Goal: Use online tool/utility

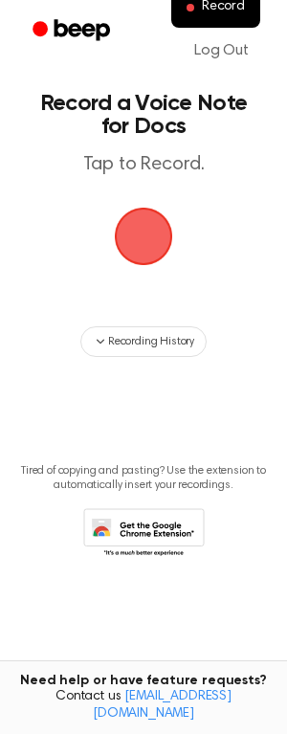
click at [142, 246] on span "button" at bounding box center [144, 237] width 54 height 54
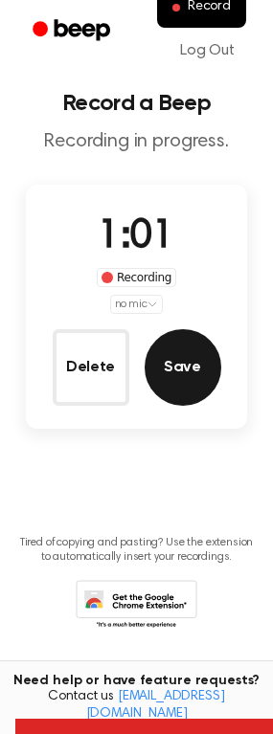
click at [184, 363] on button "Save" at bounding box center [183, 367] width 77 height 77
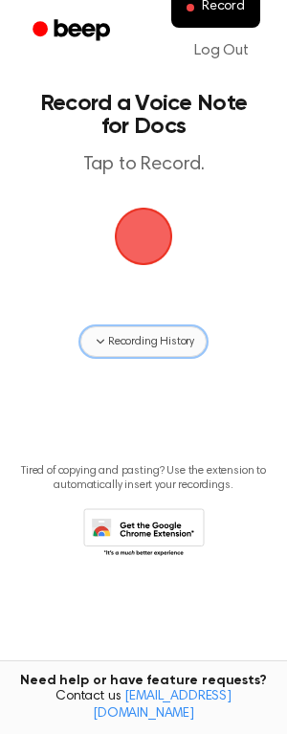
click at [151, 351] on button "Recording History" at bounding box center [143, 341] width 126 height 31
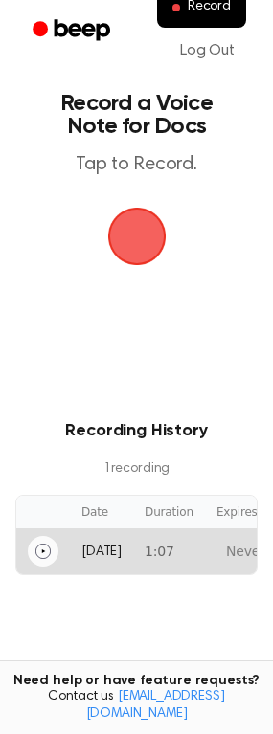
click at [35, 552] on icon "Play" at bounding box center [42, 551] width 15 height 15
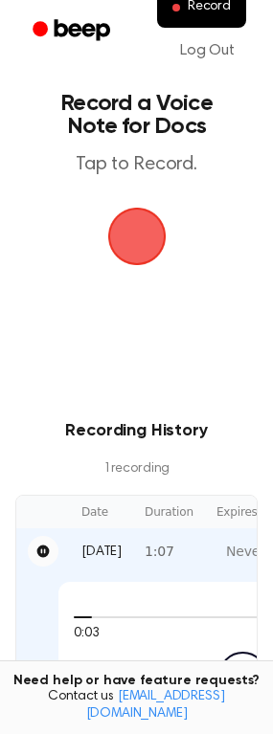
click at [37, 551] on icon "Pause" at bounding box center [43, 552] width 12 height 12
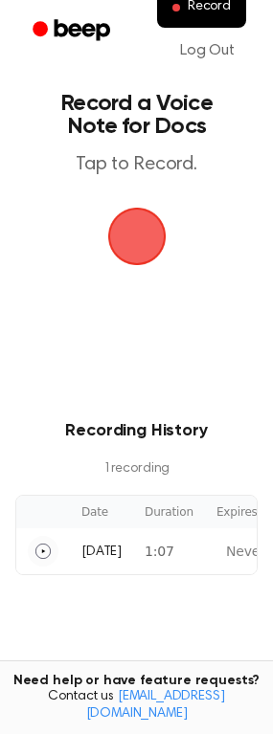
click at [157, 235] on span "button" at bounding box center [136, 236] width 69 height 69
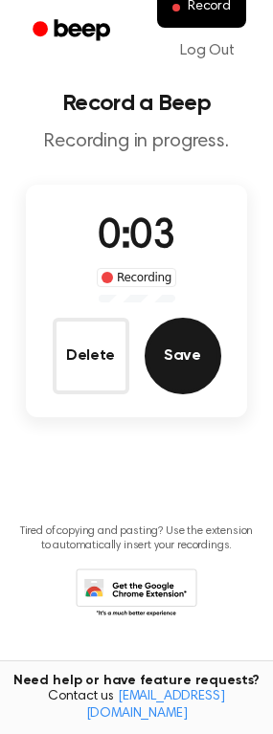
click at [183, 374] on button "Save" at bounding box center [183, 356] width 77 height 77
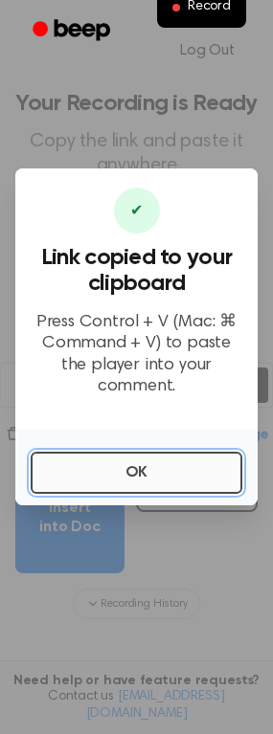
click at [140, 469] on button "OK" at bounding box center [137, 473] width 212 height 42
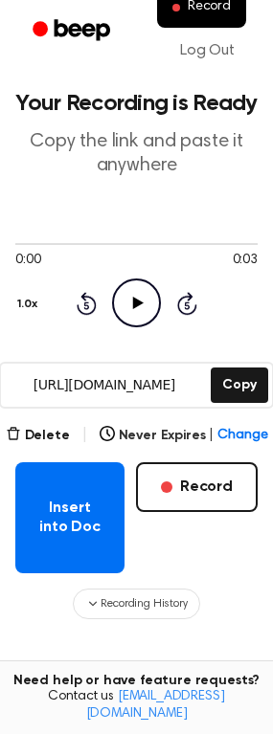
click at [142, 296] on icon "Play Audio" at bounding box center [136, 303] width 49 height 49
click at [123, 287] on icon "Pause Audio" at bounding box center [136, 303] width 49 height 49
click at [131, 296] on icon "Play Audio" at bounding box center [136, 303] width 49 height 49
click at [86, 309] on icon "Rewind 5 seconds" at bounding box center [86, 303] width 21 height 25
click at [87, 301] on icon "Rewind 5 seconds" at bounding box center [86, 303] width 21 height 25
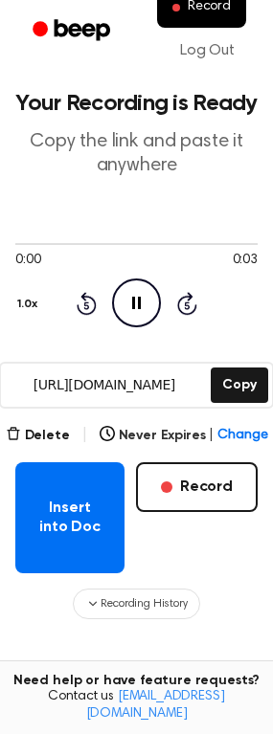
click at [87, 301] on icon "Rewind 5 seconds" at bounding box center [86, 303] width 21 height 25
click at [141, 310] on icon "Pause Audio" at bounding box center [136, 303] width 49 height 49
click at [141, 309] on icon "Play Audio" at bounding box center [136, 303] width 49 height 49
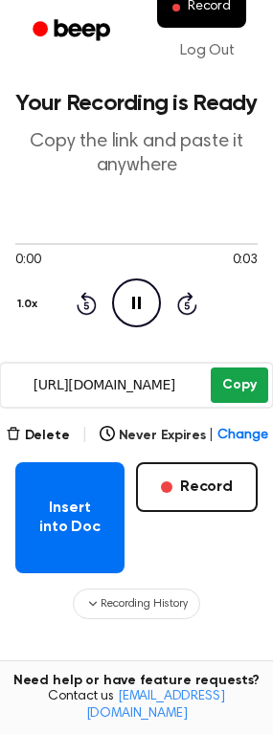
click at [246, 385] on button "Copy" at bounding box center [239, 385] width 56 height 35
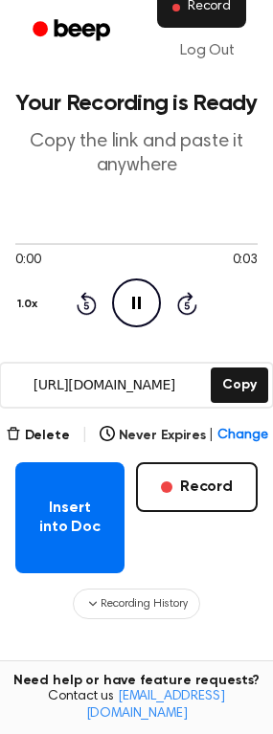
click at [183, 9] on button "Record" at bounding box center [201, 8] width 89 height 40
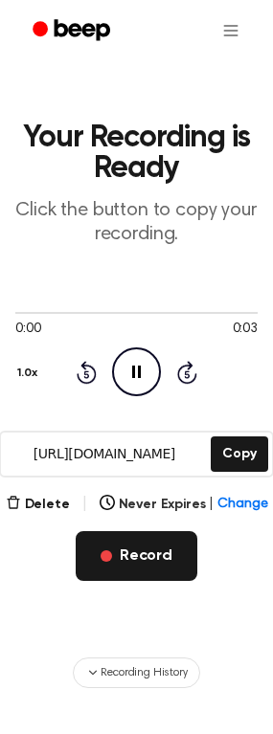
click at [136, 552] on button "Record" at bounding box center [137, 556] width 122 height 50
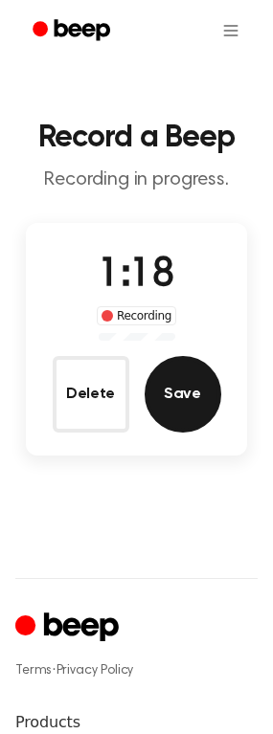
click at [186, 402] on button "Save" at bounding box center [183, 394] width 77 height 77
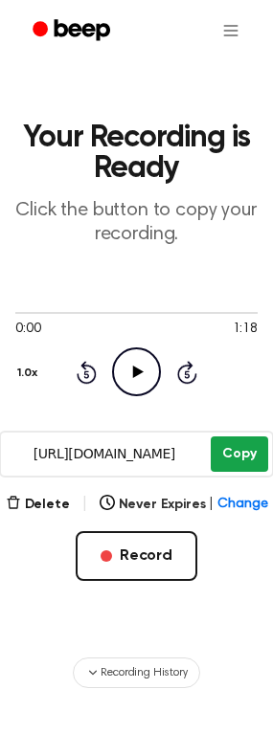
click at [258, 450] on button "Copy" at bounding box center [239, 454] width 56 height 35
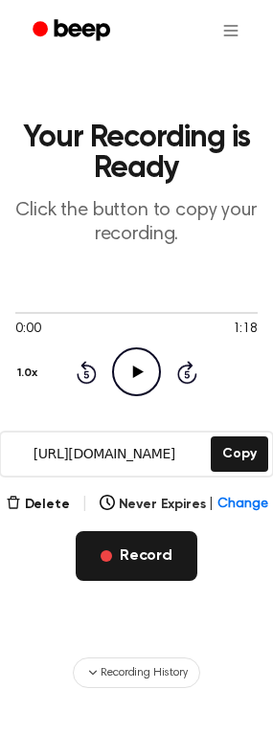
click at [145, 572] on button "Record" at bounding box center [137, 556] width 122 height 50
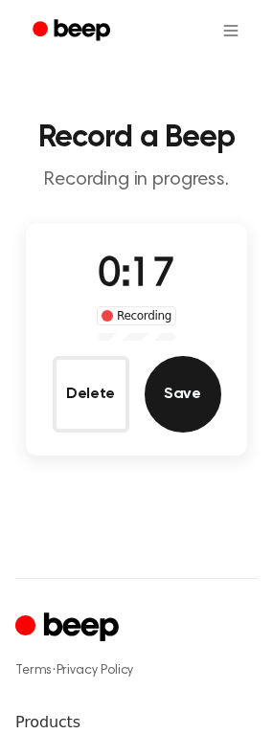
click at [185, 379] on button "Save" at bounding box center [183, 394] width 77 height 77
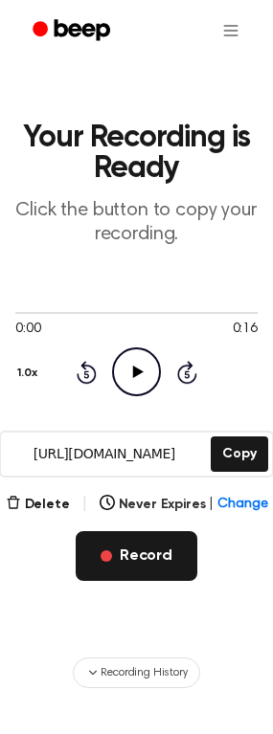
click at [123, 551] on button "Record" at bounding box center [137, 556] width 122 height 50
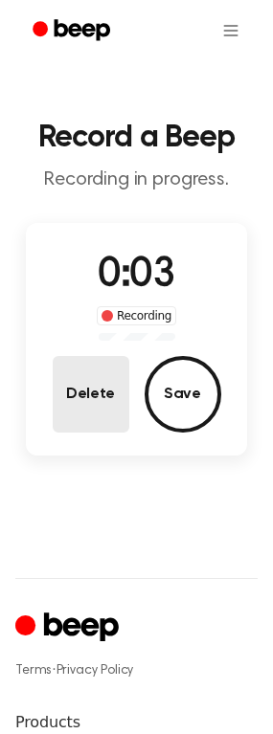
click at [85, 409] on button "Delete" at bounding box center [91, 394] width 77 height 77
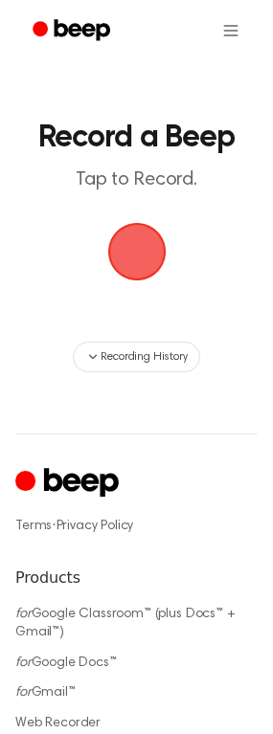
click at [133, 257] on span "button" at bounding box center [136, 251] width 101 height 101
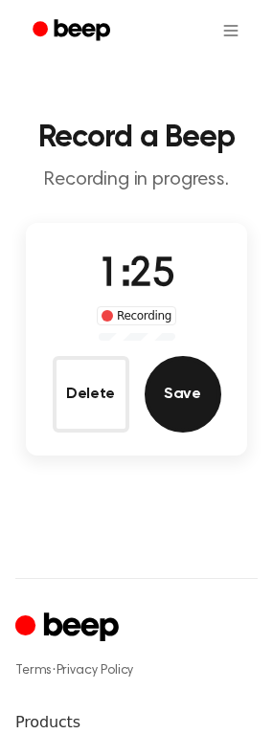
click at [186, 401] on button "Save" at bounding box center [183, 394] width 77 height 77
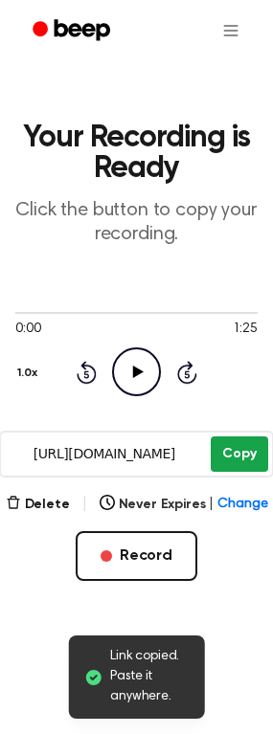
click at [222, 456] on button "Copy" at bounding box center [239, 454] width 56 height 35
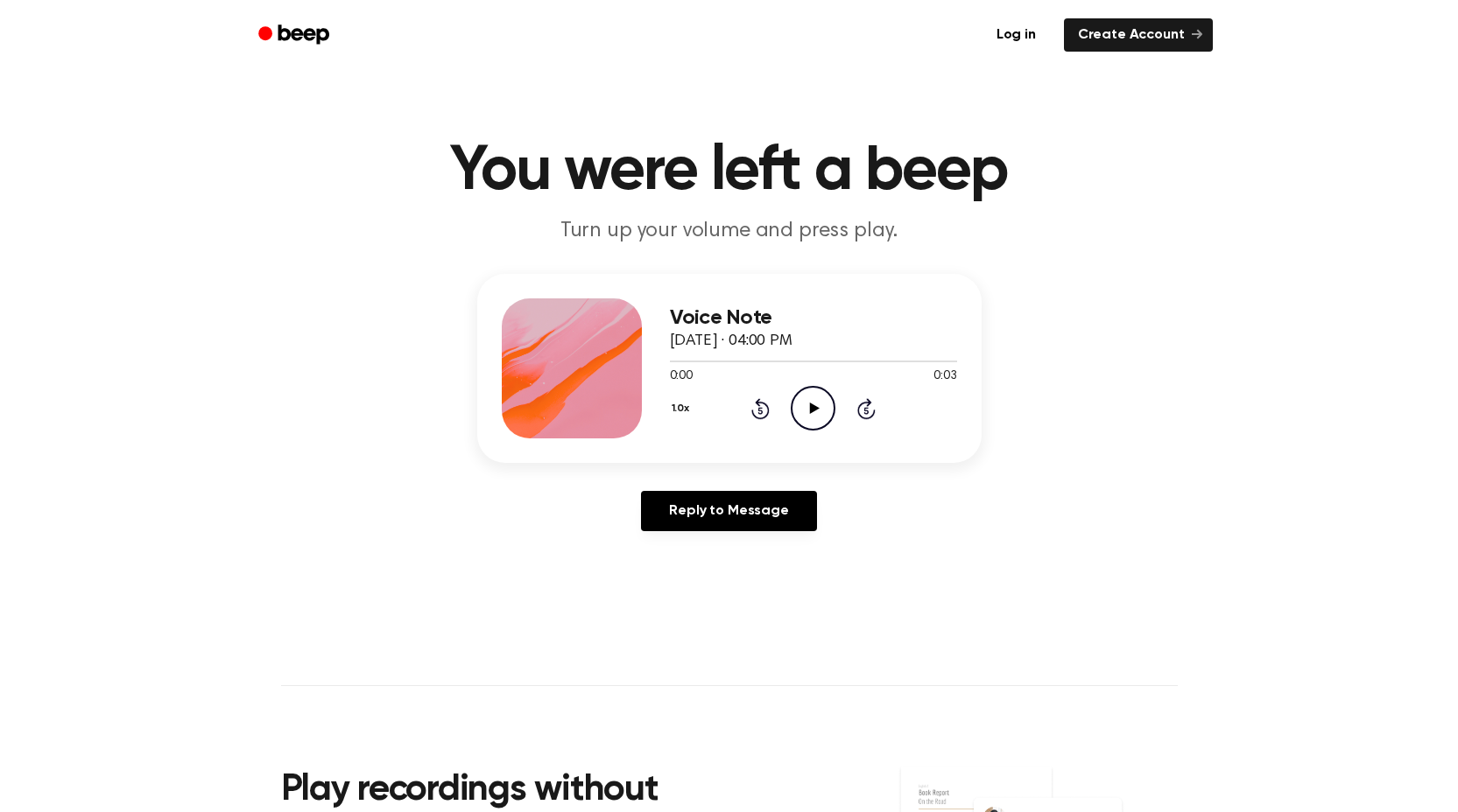
click at [830, 410] on icon "Play Audio" at bounding box center [812, 408] width 45 height 45
click at [824, 410] on icon "Pause Audio" at bounding box center [812, 408] width 45 height 45
click at [822, 404] on icon "Play Audio" at bounding box center [812, 408] width 45 height 45
click at [813, 410] on icon "Pause Audio" at bounding box center [812, 408] width 45 height 45
